Goal: Check status

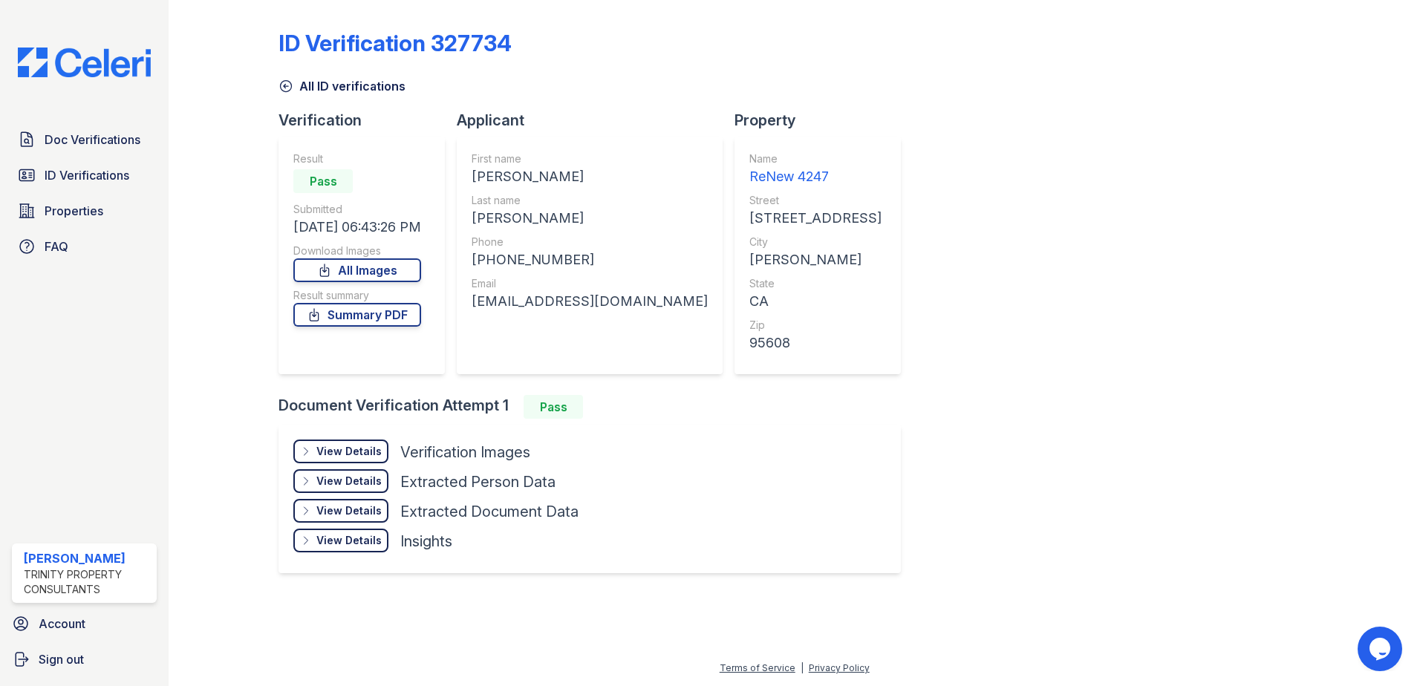
drag, startPoint x: 339, startPoint y: 445, endPoint x: 354, endPoint y: 444, distance: 14.9
click at [339, 445] on div "View Details" at bounding box center [348, 451] width 65 height 15
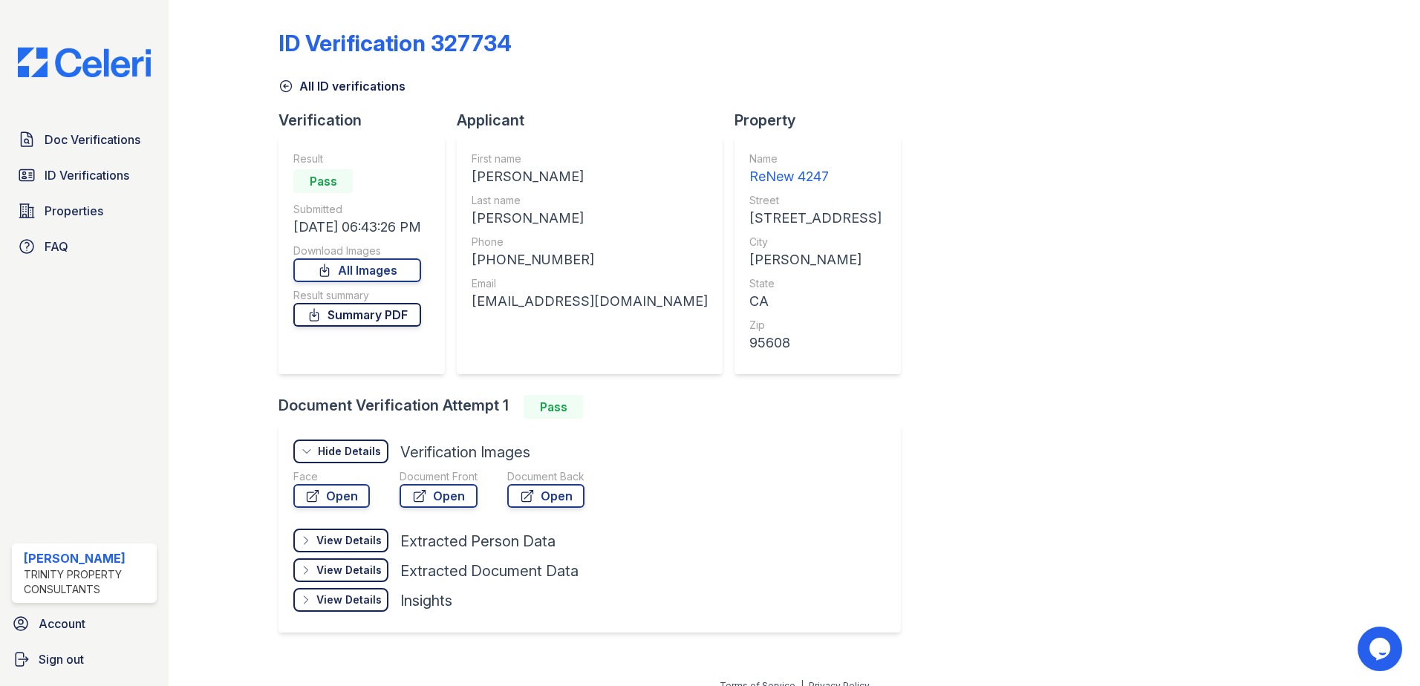
click at [363, 314] on link "Summary PDF" at bounding box center [357, 315] width 128 height 24
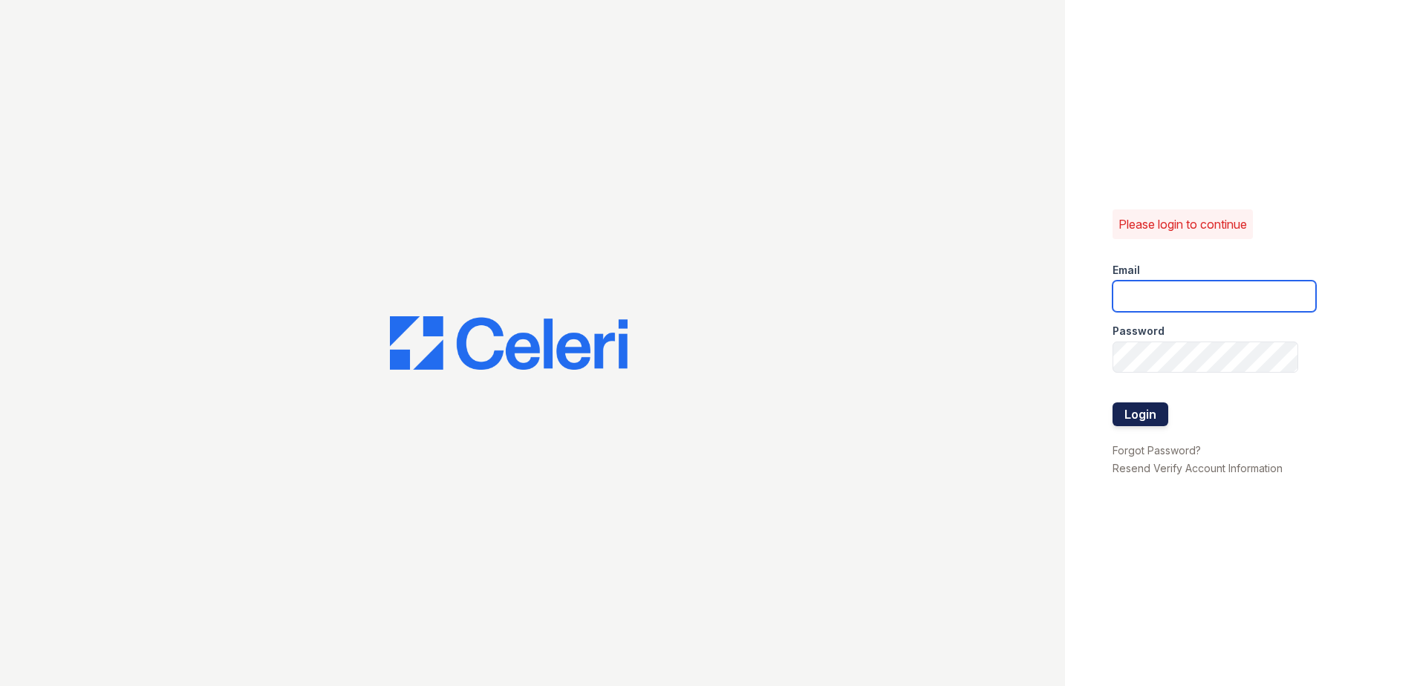
type input "Jgrayson@trinity-pm.com"
click at [1128, 408] on button "Login" at bounding box center [1141, 415] width 56 height 24
click at [1147, 418] on button "Login" at bounding box center [1141, 415] width 56 height 24
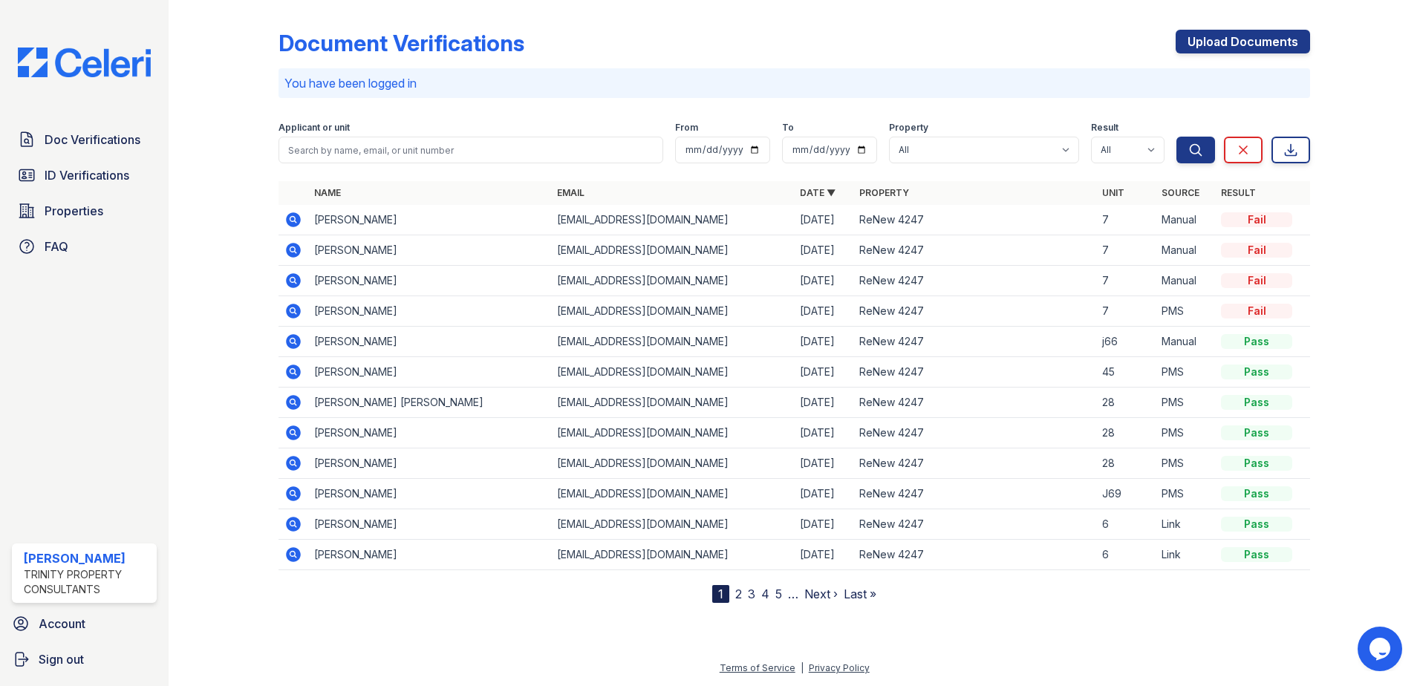
click at [296, 219] on icon at bounding box center [293, 219] width 15 height 15
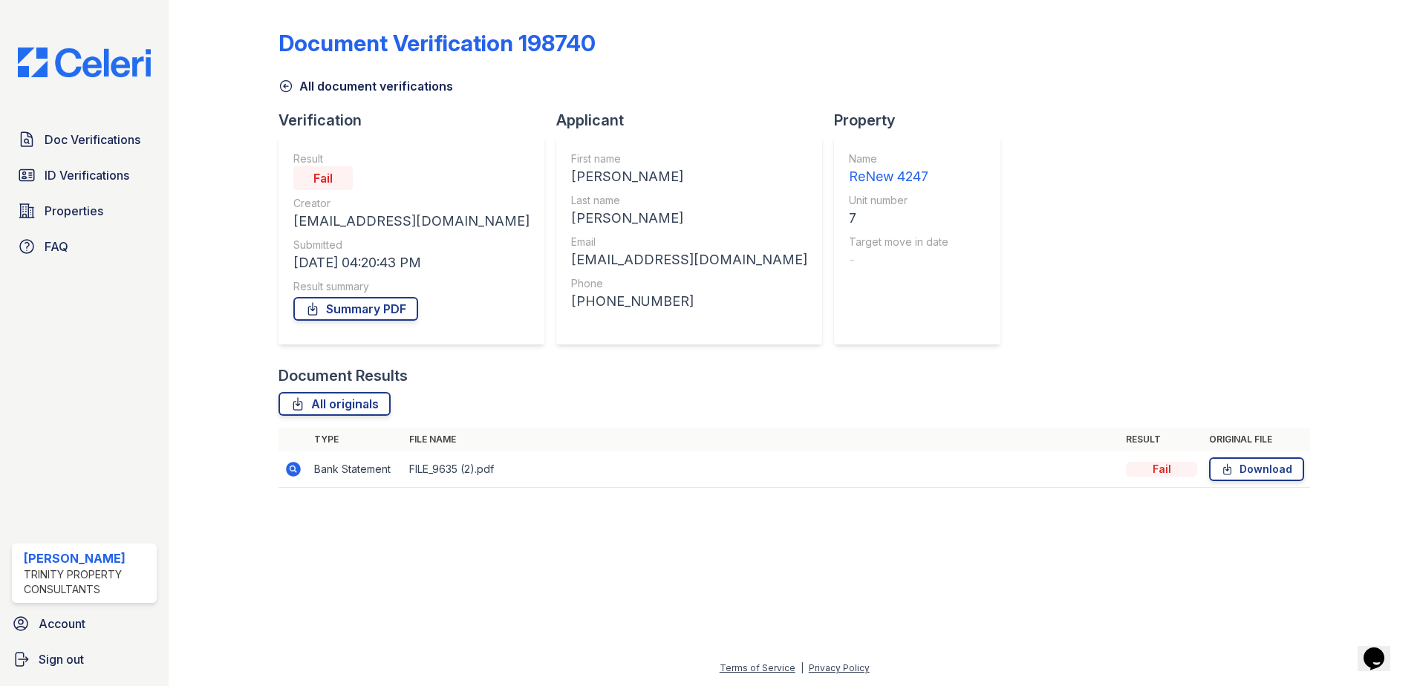
click at [296, 472] on icon at bounding box center [294, 470] width 18 height 18
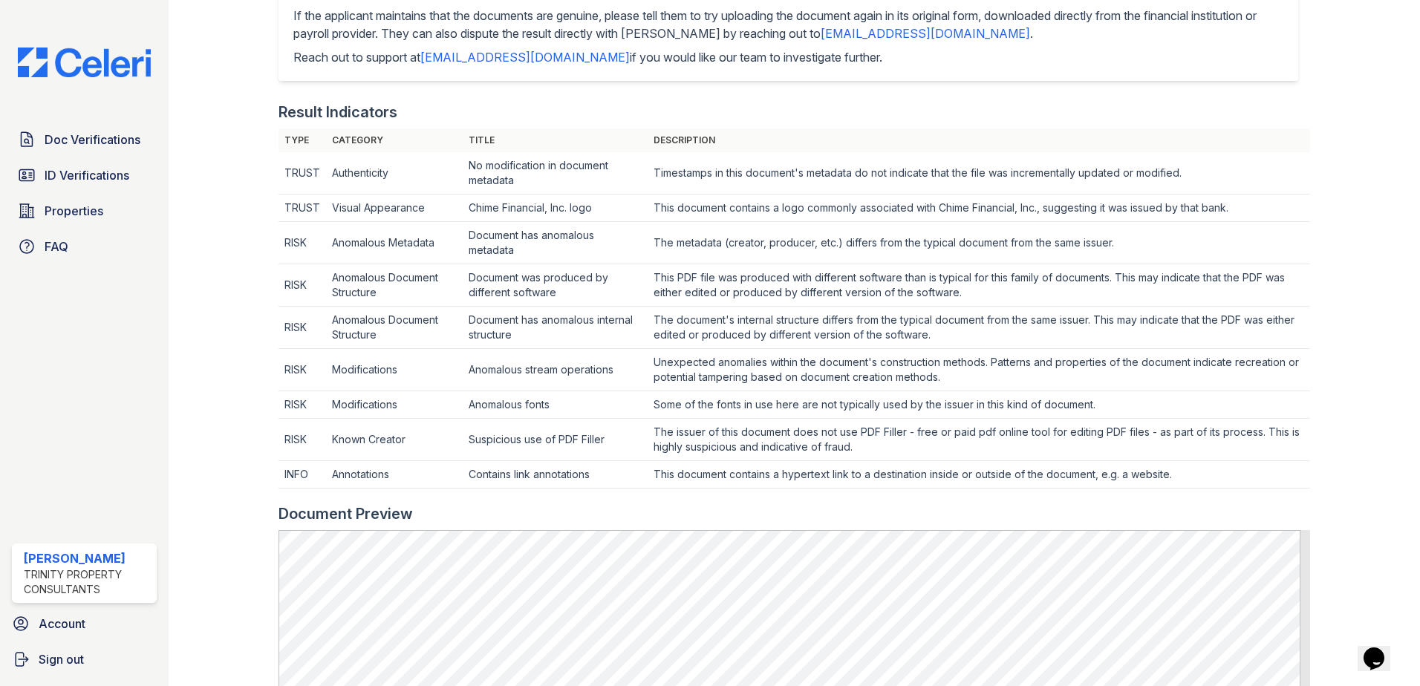
scroll to position [297, 0]
